Goal: Task Accomplishment & Management: Manage account settings

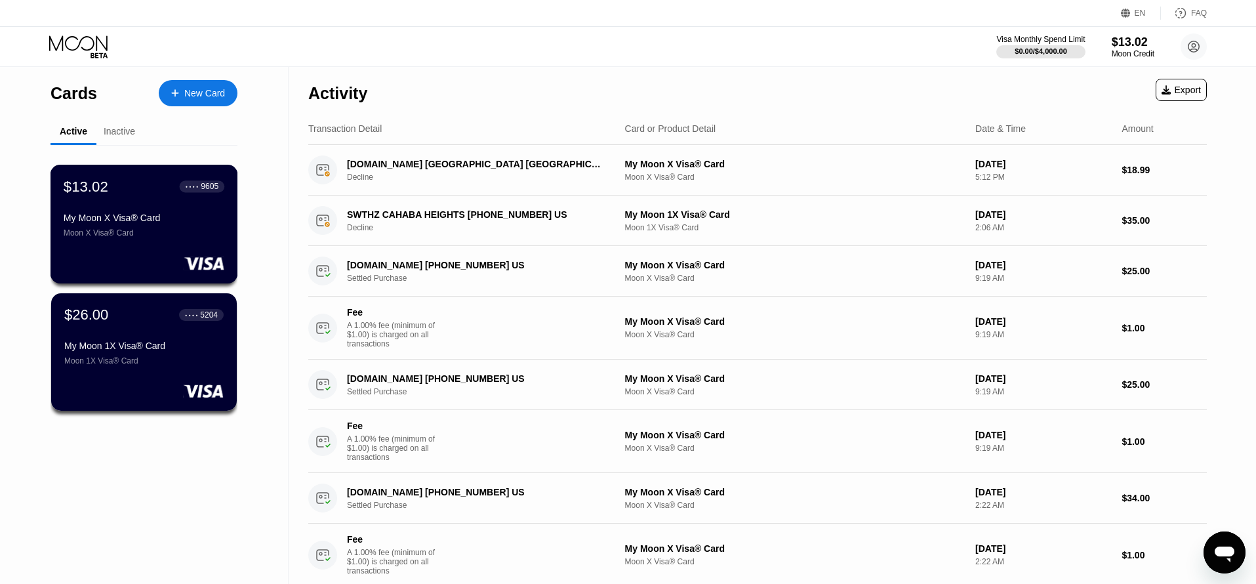
click at [169, 247] on div "$13.02 ● ● ● ● 9605 My Moon X Visa® Card Moon X Visa® Card" at bounding box center [144, 224] width 188 height 119
click at [131, 325] on div "$26.00 ● ● ● ● 5204 My Moon 1X Visa® Card Moon 1X Visa® Card" at bounding box center [144, 336] width 161 height 60
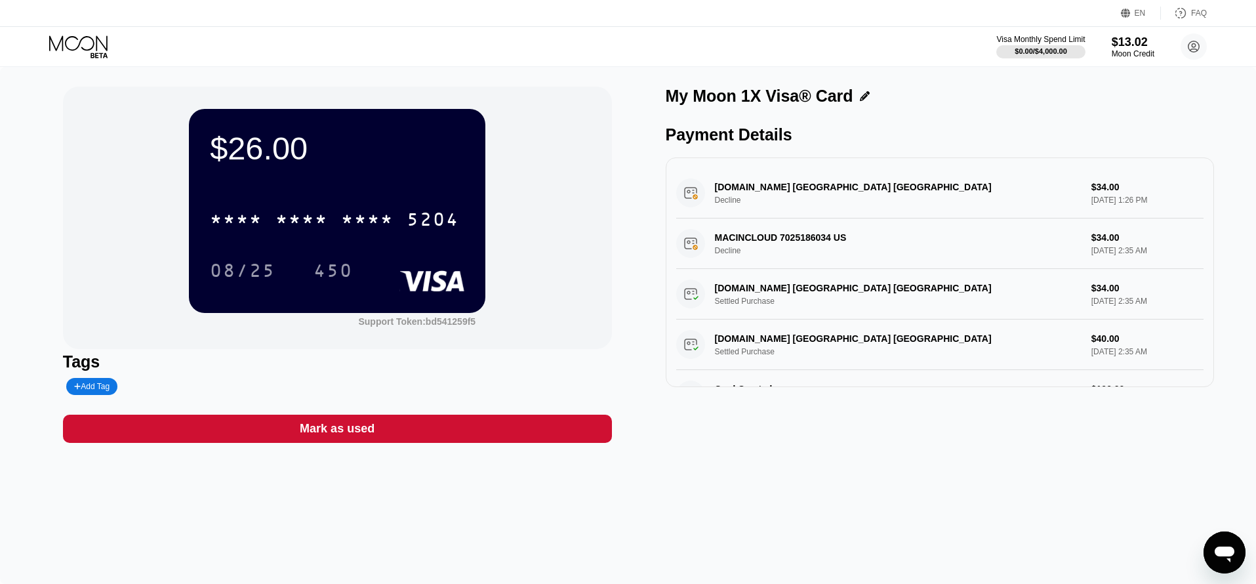
click at [102, 50] on icon at bounding box center [79, 46] width 61 height 23
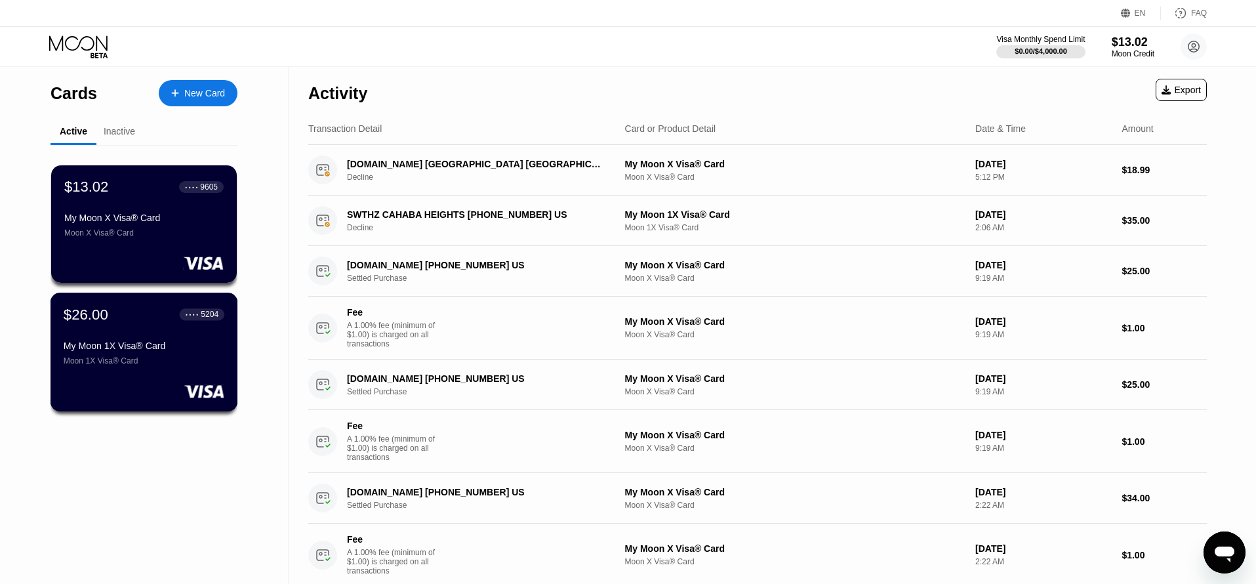
click at [195, 335] on div "$26.00 ● ● ● ● 5204 My Moon 1X Visa® Card Moon 1X Visa® Card" at bounding box center [144, 336] width 161 height 60
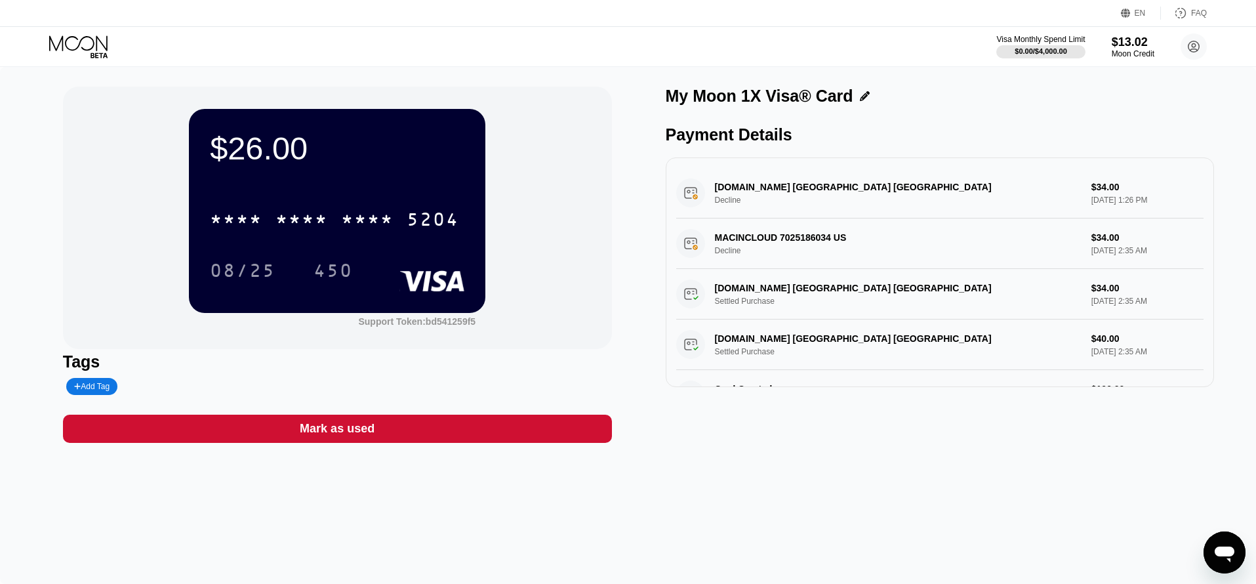
click at [87, 50] on icon at bounding box center [79, 46] width 61 height 23
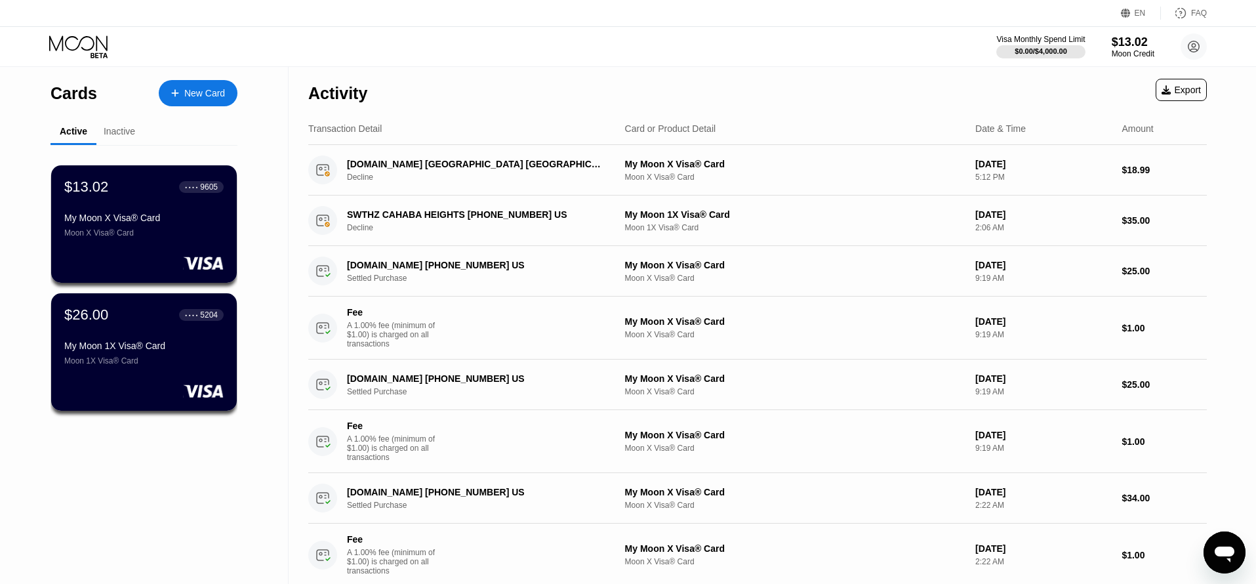
click at [117, 136] on div "Inactive" at bounding box center [119, 131] width 31 height 10
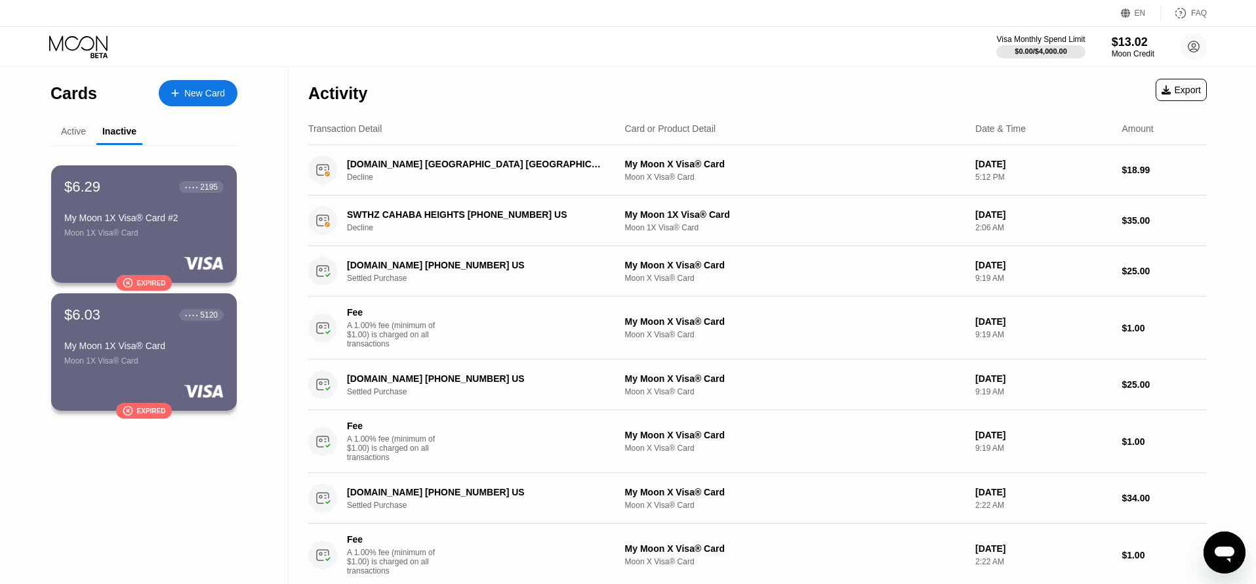
click at [78, 135] on div "Active" at bounding box center [73, 131] width 25 height 10
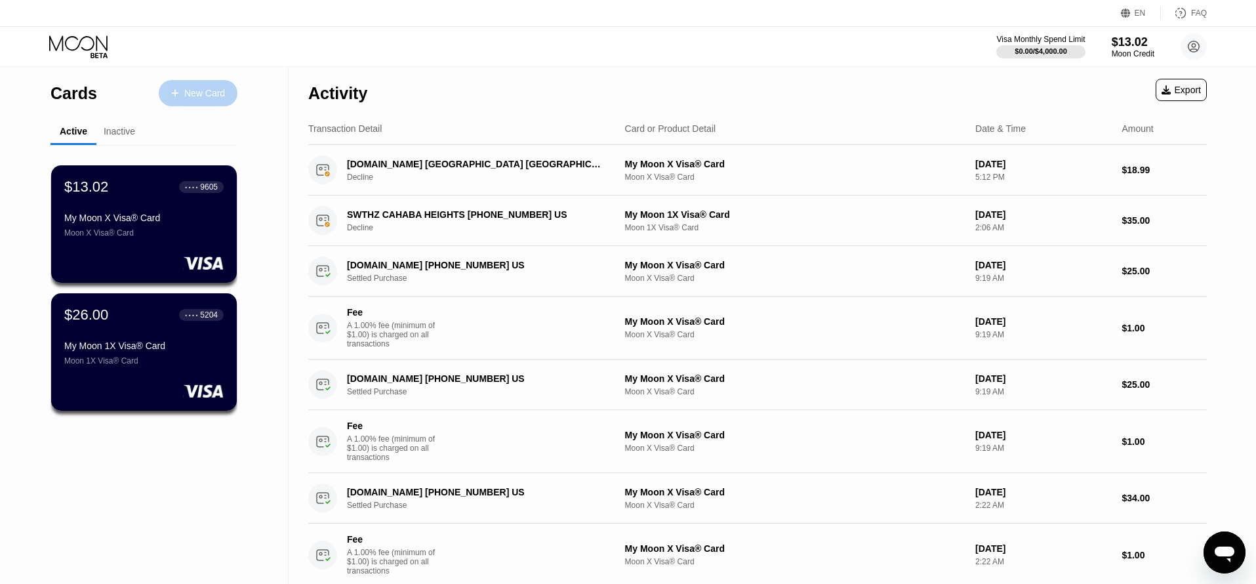
click at [174, 90] on icon at bounding box center [174, 92] width 7 height 7
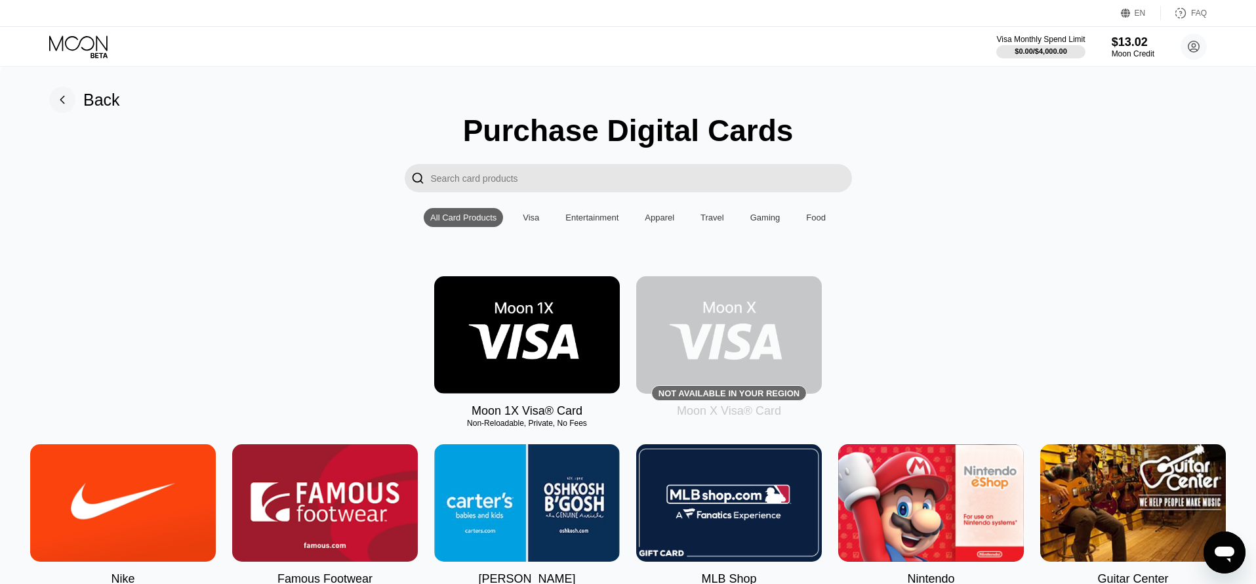
click at [719, 315] on img at bounding box center [729, 334] width 186 height 117
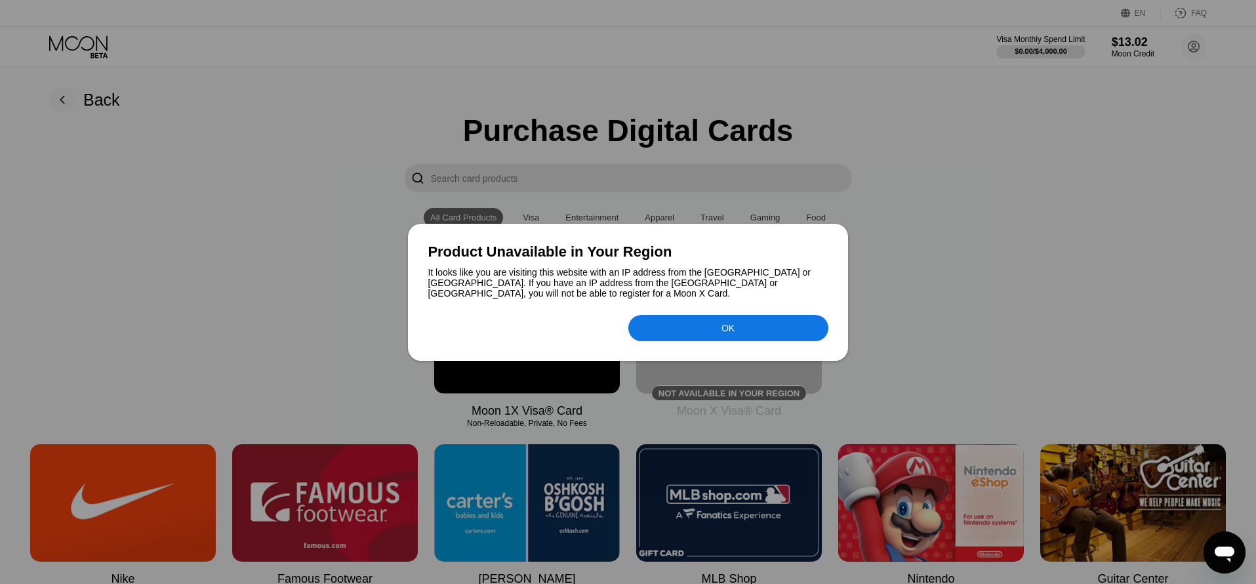
click at [720, 330] on div "OK" at bounding box center [728, 328] width 200 height 26
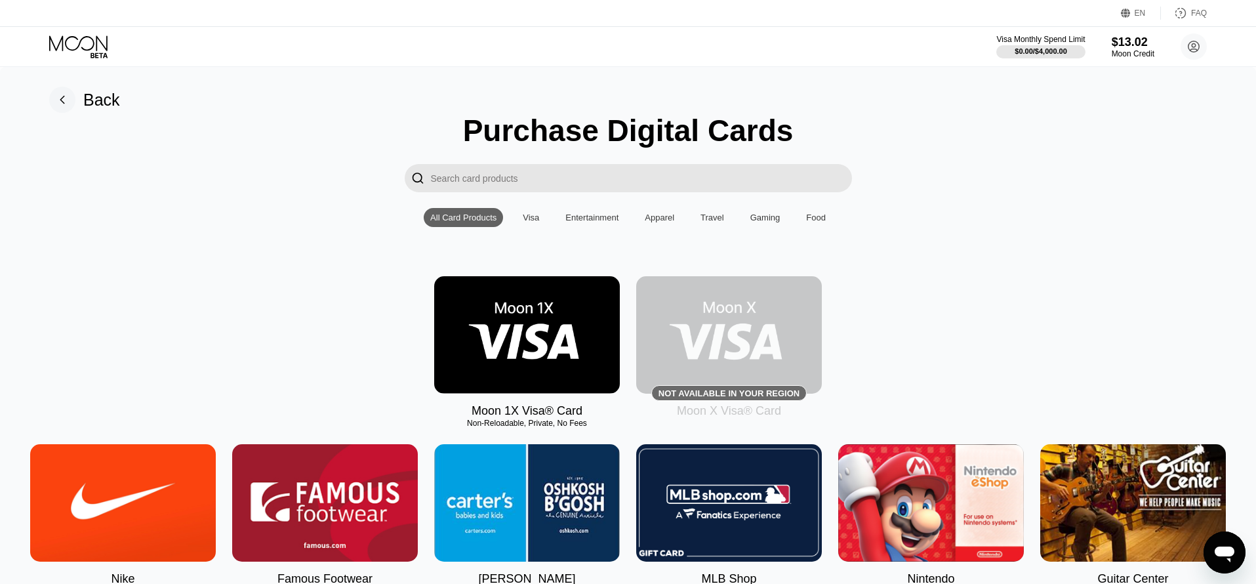
click at [85, 108] on div "Back" at bounding box center [101, 99] width 37 height 19
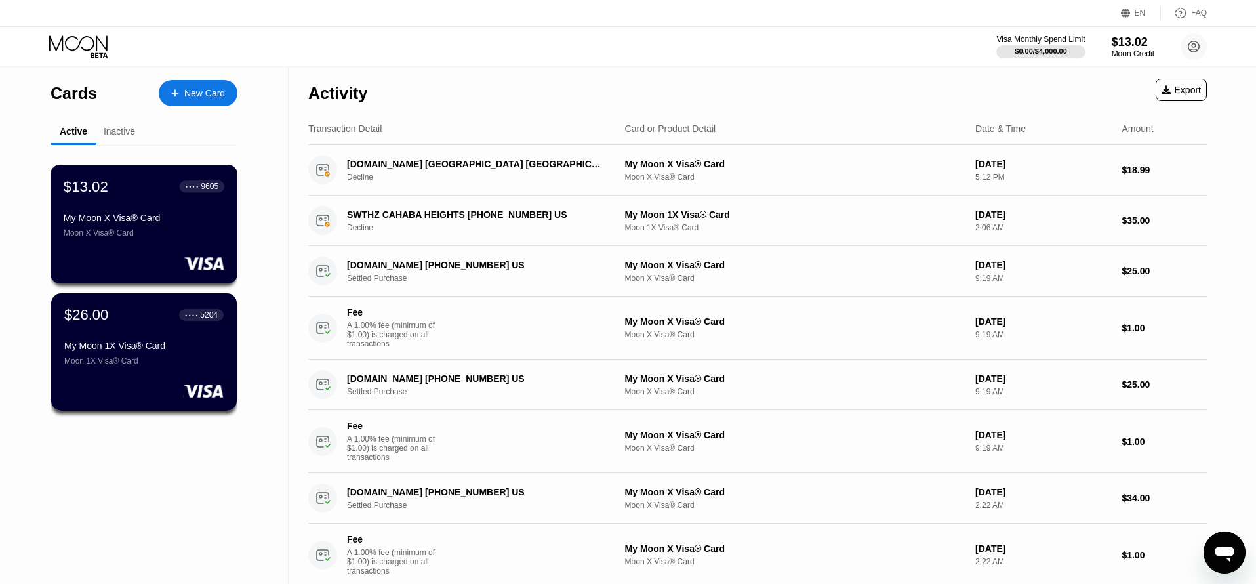
click at [142, 205] on div "$13.02 ● ● ● ● 9605 My Moon X Visa® Card Moon X Visa® Card" at bounding box center [144, 208] width 161 height 60
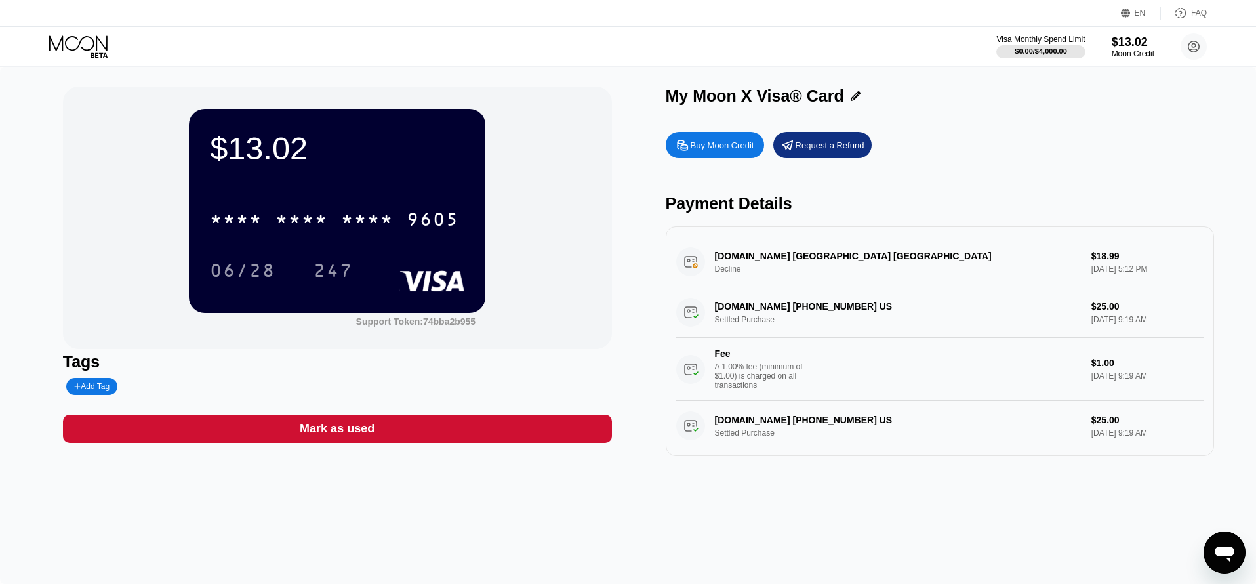
click at [725, 149] on div "Buy Moon Credit" at bounding box center [722, 145] width 64 height 11
type input "0"
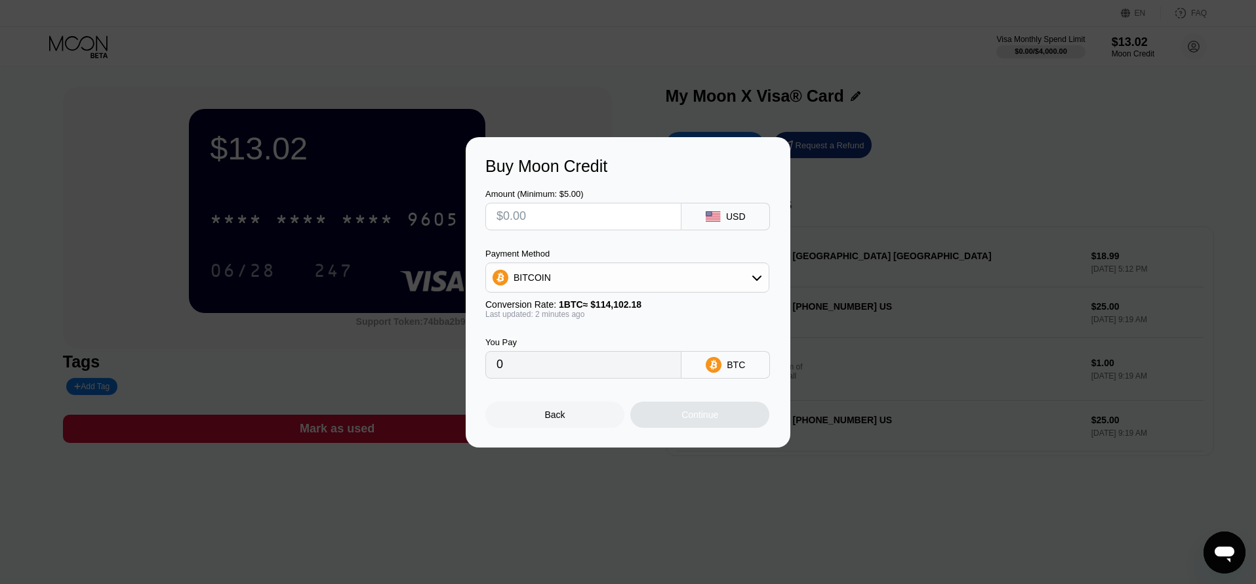
click at [901, 158] on div "Buy Moon Credit Amount (Minimum: $5.00) USD Payment Method BITCOIN Conversion R…" at bounding box center [628, 292] width 1256 height 310
click at [594, 416] on div "Back" at bounding box center [554, 414] width 139 height 26
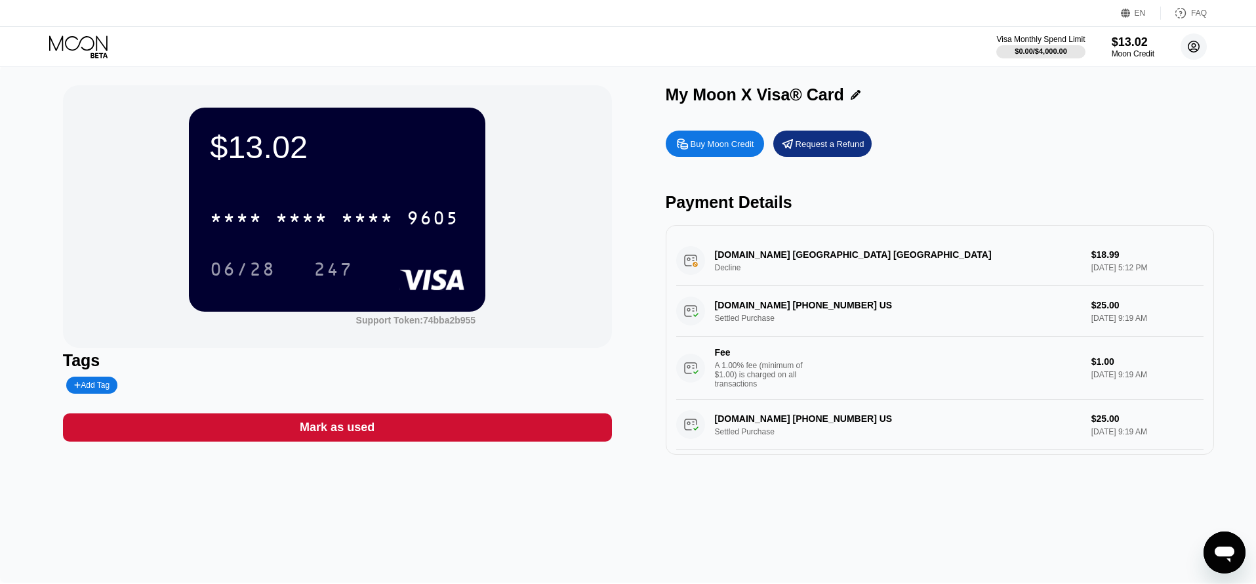
click at [1199, 45] on icon at bounding box center [1193, 46] width 26 height 26
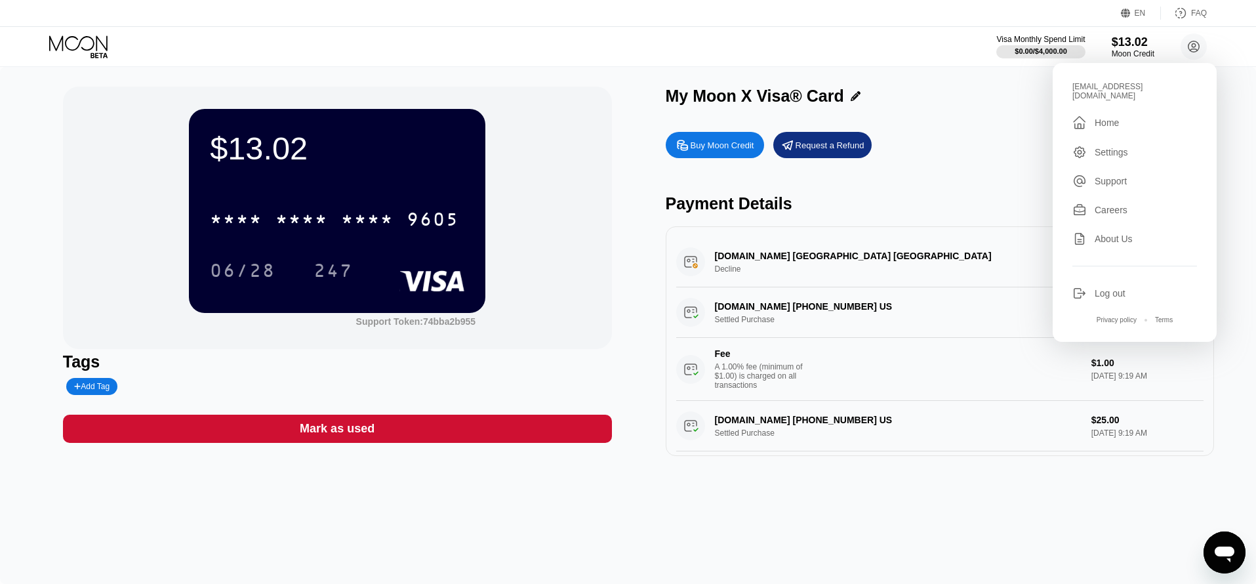
click at [1152, 87] on div "[EMAIL_ADDRESS][DOMAIN_NAME]" at bounding box center [1134, 91] width 125 height 18
copy div "dorianhale1990@outlook.com "
click at [1125, 147] on div "Settings" at bounding box center [1110, 152] width 33 height 10
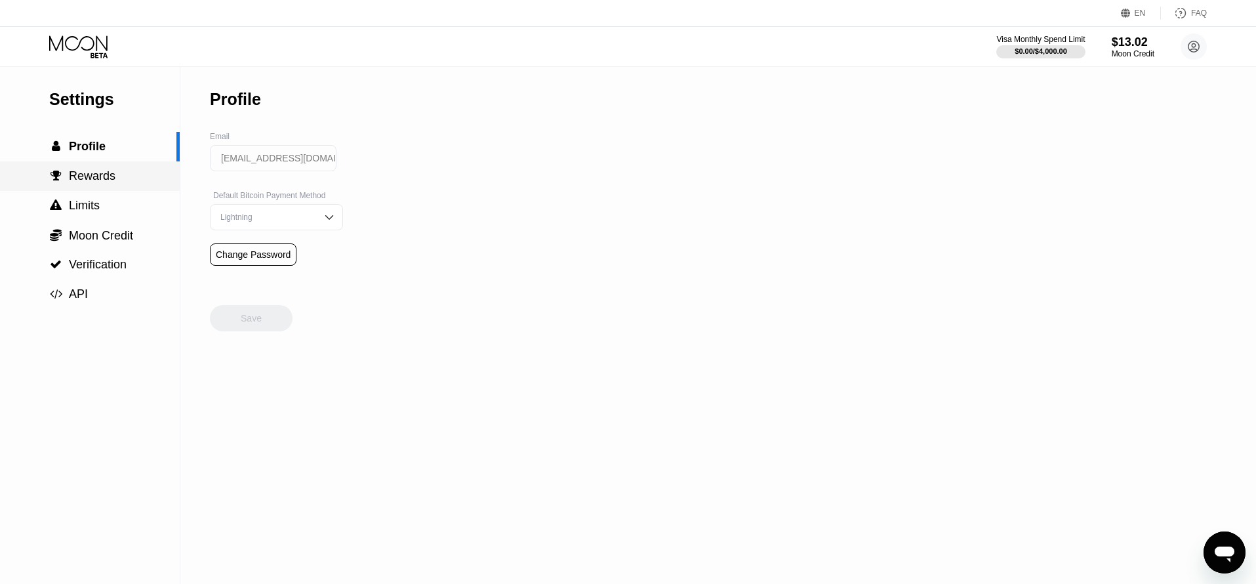
click at [87, 174] on span "Rewards" at bounding box center [92, 175] width 47 height 13
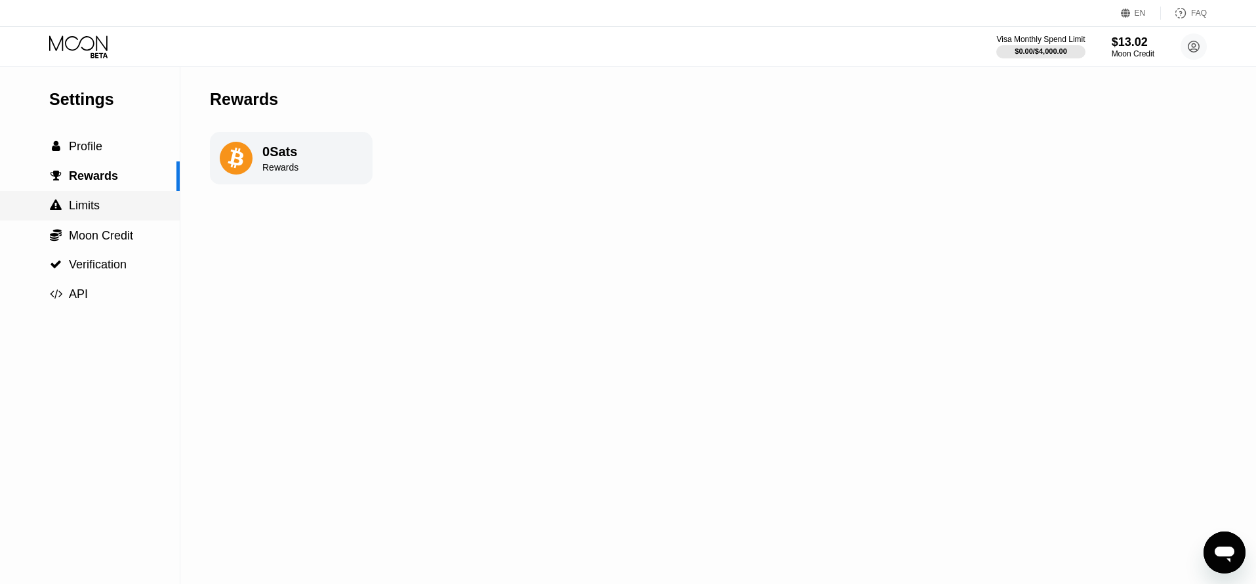
click at [90, 200] on span "Limits" at bounding box center [84, 205] width 31 height 13
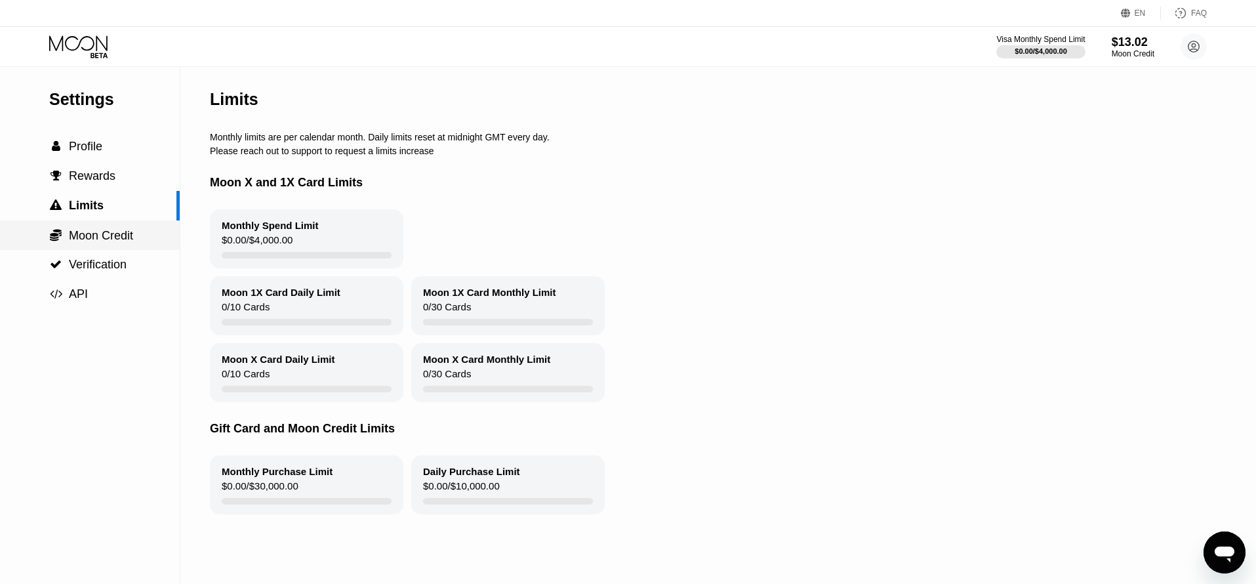
click at [96, 225] on div " Moon Credit" at bounding box center [90, 235] width 180 height 30
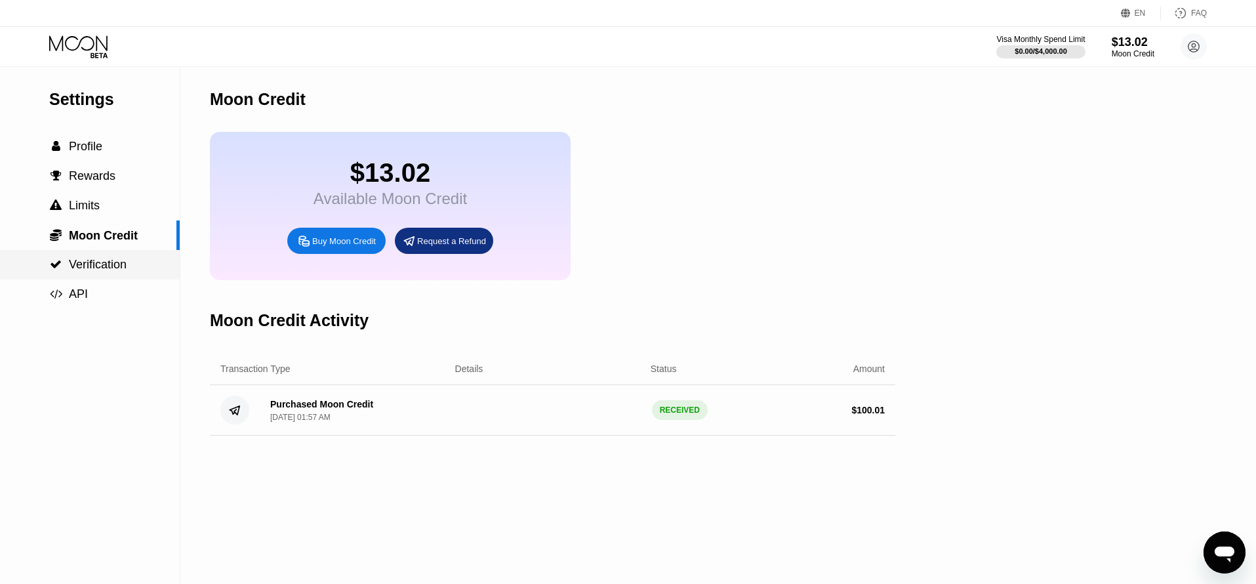
click at [108, 258] on span "Verification" at bounding box center [98, 264] width 58 height 13
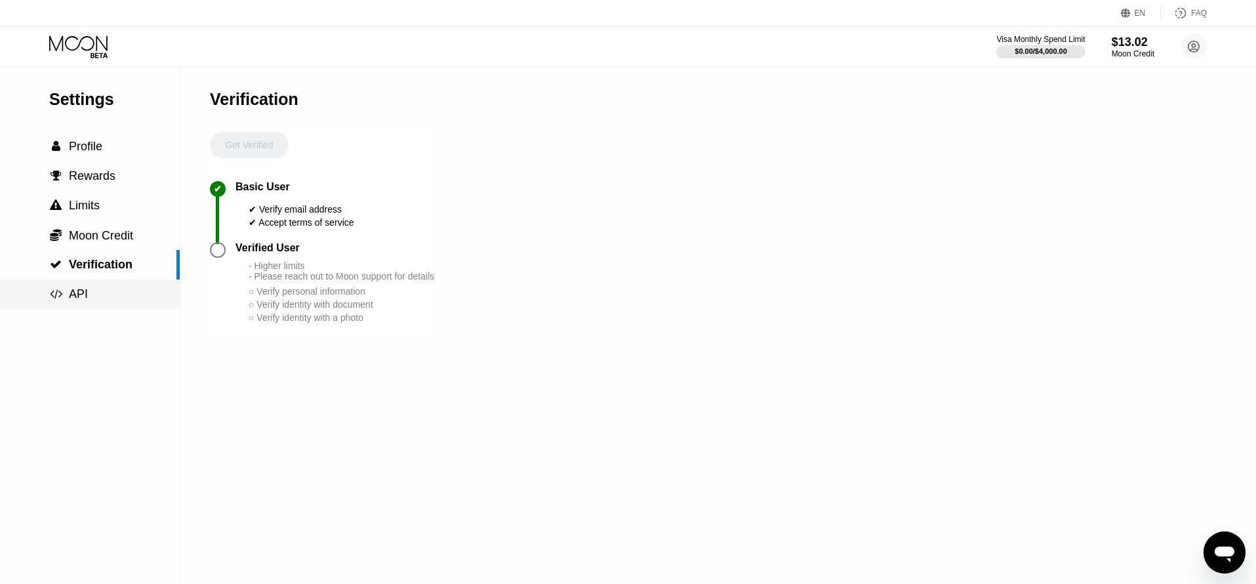
click at [115, 282] on div " API" at bounding box center [90, 294] width 180 height 30
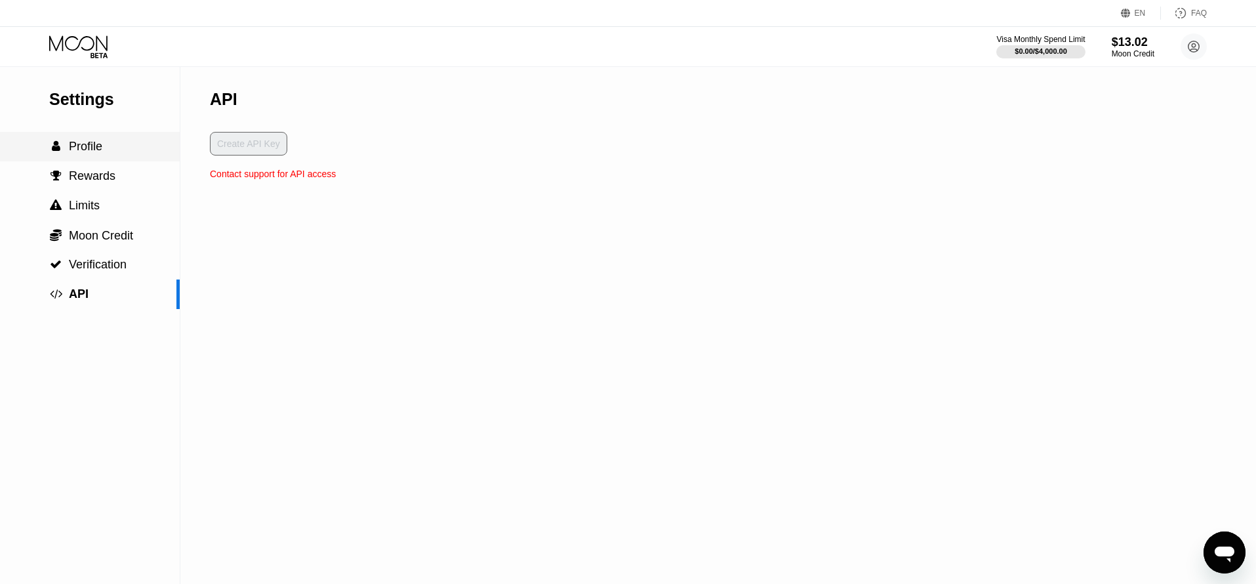
click at [98, 149] on span "Profile" at bounding box center [85, 146] width 33 height 13
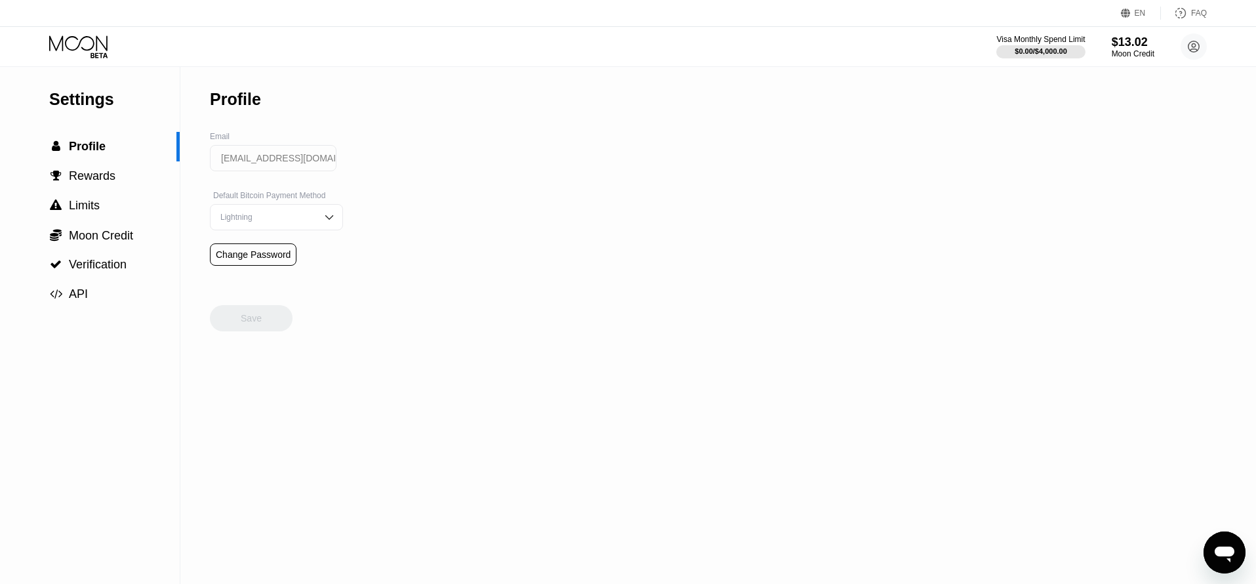
click at [810, 229] on div "Settings  Profile  Rewards  Limits  Moon Credit  Verification  API Profil…" at bounding box center [628, 325] width 1256 height 517
